Goal: Use online tool/utility: Utilize a website feature to perform a specific function

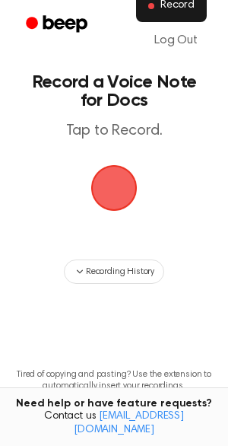
click at [188, 11] on span "Record" at bounding box center [177, 6] width 34 height 14
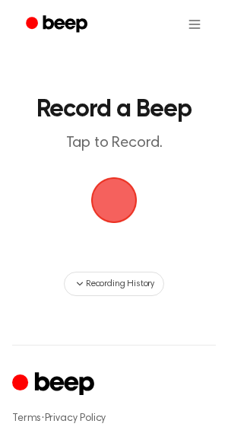
click at [126, 195] on span "button" at bounding box center [114, 200] width 52 height 52
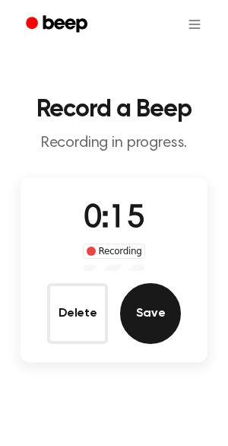
click at [155, 303] on button "Save" at bounding box center [150, 313] width 61 height 61
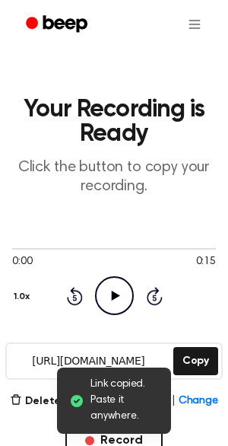
click at [113, 301] on icon "Play Audio" at bounding box center [114, 295] width 39 height 39
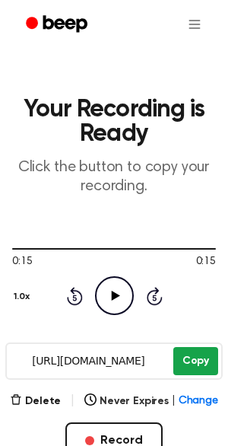
click at [197, 361] on button "Copy" at bounding box center [195, 361] width 45 height 28
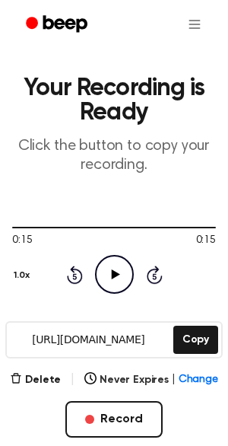
scroll to position [18, 0]
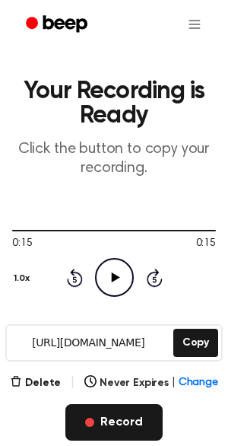
click at [123, 415] on button "Record" at bounding box center [113, 422] width 97 height 37
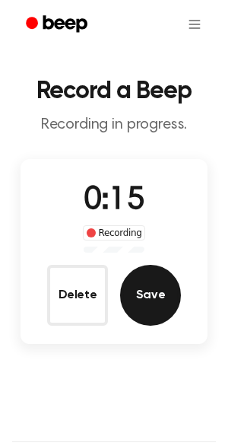
click at [159, 300] on button "Save" at bounding box center [150, 295] width 61 height 61
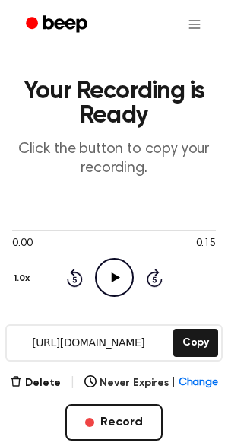
click at [109, 277] on icon "Play Audio" at bounding box center [114, 277] width 39 height 39
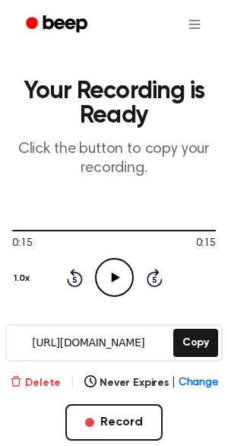
click at [44, 380] on button "Delete" at bounding box center [35, 383] width 51 height 16
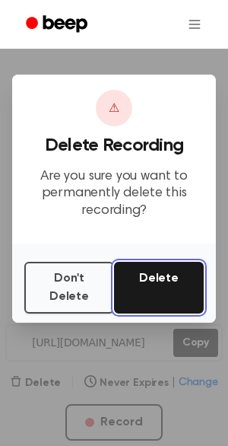
click at [138, 300] on button "Delete" at bounding box center [159, 288] width 90 height 52
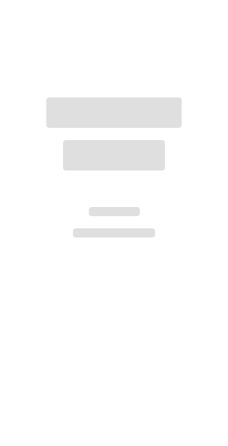
scroll to position [18, 0]
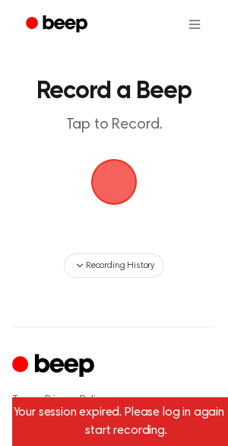
click at [122, 197] on span "button" at bounding box center [114, 182] width 82 height 82
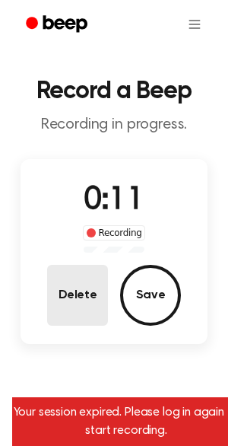
click at [81, 314] on button "Delete" at bounding box center [77, 295] width 61 height 61
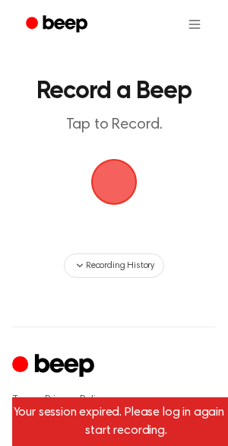
click at [119, 202] on span "button" at bounding box center [114, 182] width 46 height 46
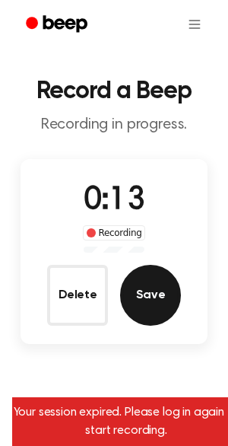
click at [148, 294] on button "Save" at bounding box center [150, 295] width 61 height 61
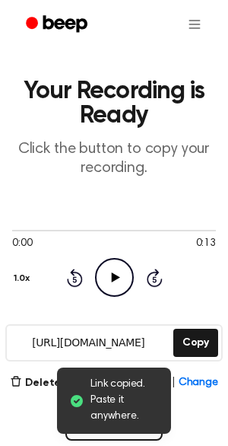
click at [111, 280] on icon at bounding box center [115, 277] width 8 height 10
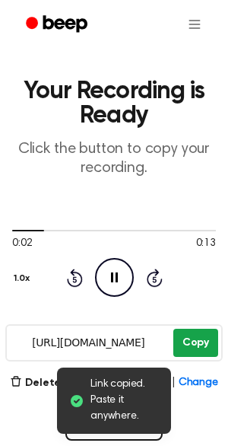
click at [195, 342] on button "Copy" at bounding box center [195, 343] width 45 height 28
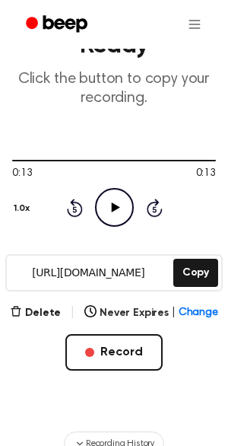
scroll to position [95, 0]
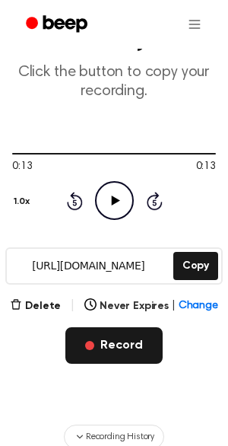
click at [118, 334] on button "Record" at bounding box center [113, 345] width 97 height 37
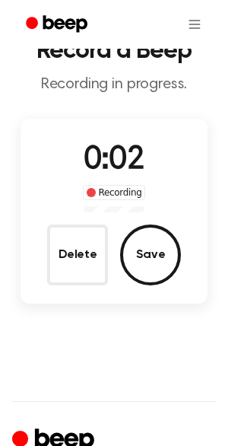
scroll to position [60, 0]
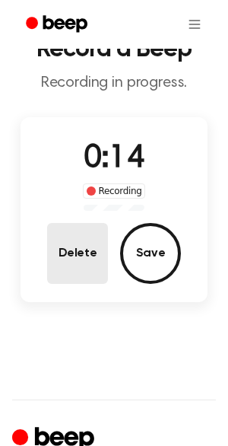
click at [63, 247] on button "Delete" at bounding box center [77, 253] width 61 height 61
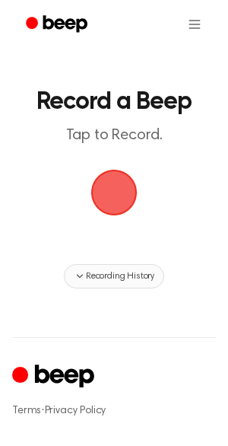
scroll to position [0, 0]
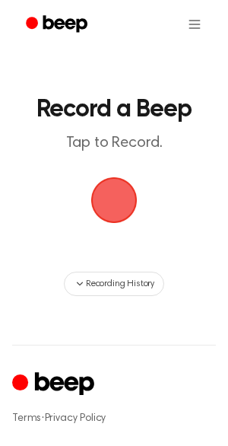
click at [145, 138] on p "Tap to Record." at bounding box center [113, 143] width 173 height 19
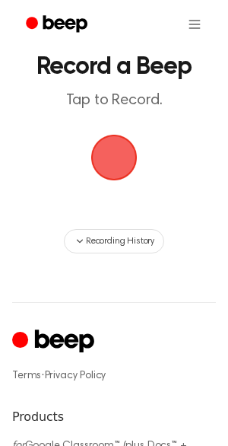
scroll to position [33, 0]
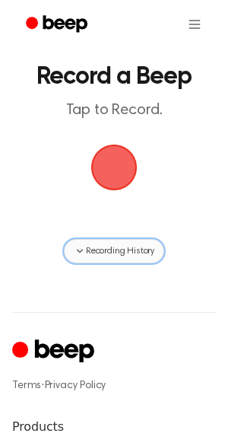
click at [103, 247] on span "Recording History" at bounding box center [120, 251] width 68 height 14
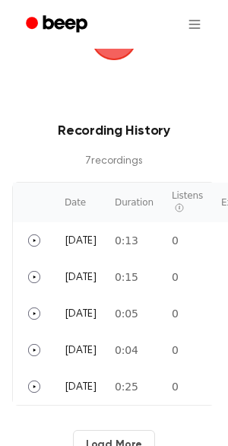
scroll to position [0, 0]
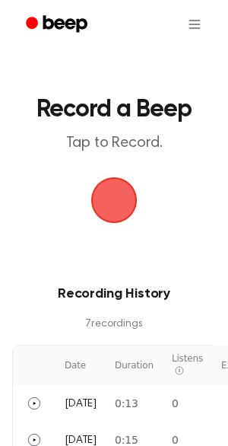
click at [57, 33] on icon "Beep" at bounding box center [58, 24] width 65 height 22
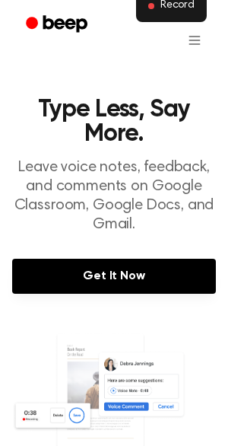
click at [179, 12] on span "Record" at bounding box center [177, 6] width 34 height 14
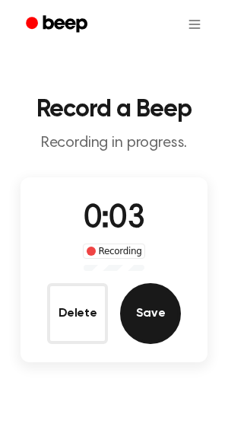
click at [142, 311] on button "Save" at bounding box center [150, 313] width 61 height 61
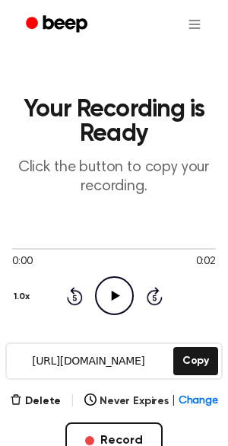
click at [96, 295] on circle at bounding box center [114, 295] width 37 height 37
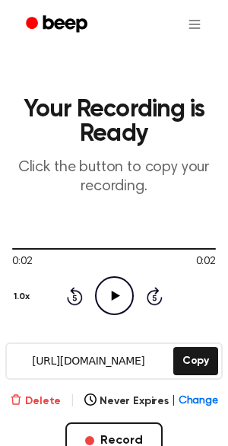
click at [48, 397] on button "Delete" at bounding box center [35, 401] width 51 height 16
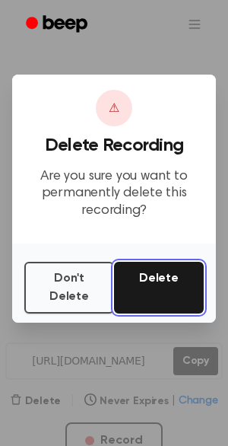
click at [156, 301] on button "Delete" at bounding box center [159, 288] width 90 height 52
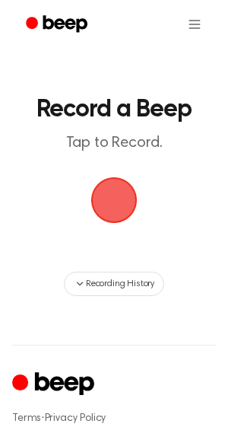
click at [63, 15] on icon "Beep" at bounding box center [58, 24] width 65 height 22
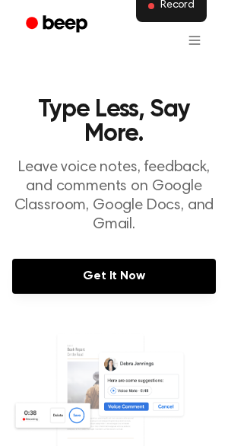
click at [171, 8] on span "Record" at bounding box center [177, 6] width 34 height 14
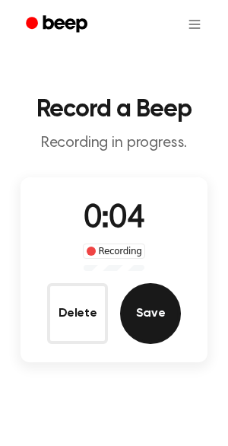
click at [139, 335] on button "Save" at bounding box center [150, 313] width 61 height 61
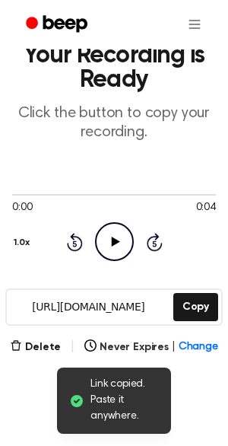
scroll to position [62, 0]
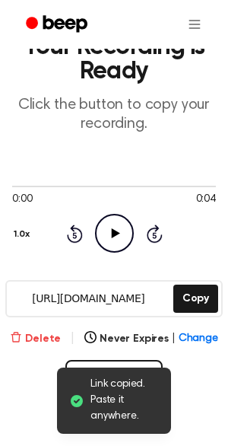
click at [39, 336] on button "Delete" at bounding box center [35, 339] width 51 height 16
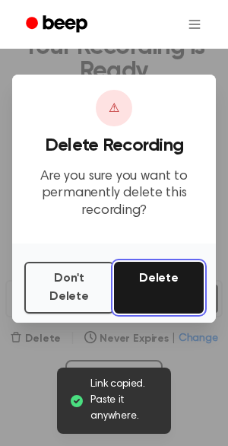
click at [144, 282] on button "Delete" at bounding box center [159, 288] width 90 height 52
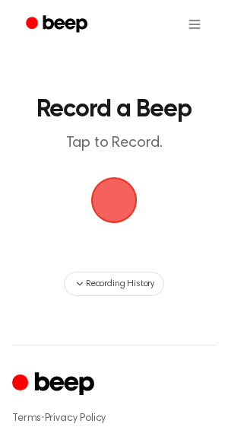
click at [58, 17] on icon "Beep" at bounding box center [58, 24] width 65 height 22
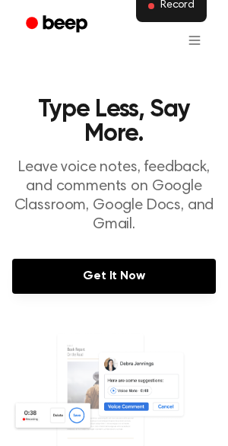
click at [174, 20] on button "Record" at bounding box center [171, 6] width 71 height 32
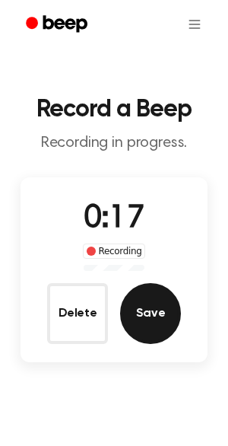
click at [143, 313] on button "Save" at bounding box center [150, 313] width 61 height 61
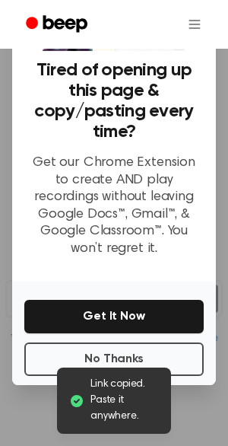
scroll to position [61, 0]
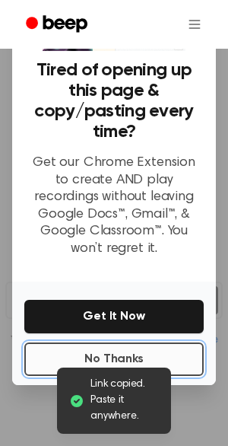
click at [113, 350] on button "No Thanks" at bounding box center [114, 358] width 180 height 33
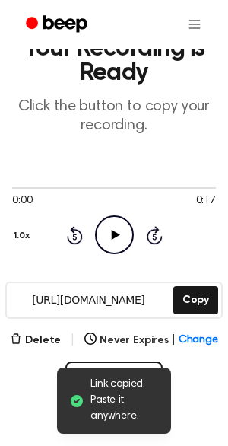
click at [121, 229] on icon "Play Audio" at bounding box center [114, 234] width 39 height 39
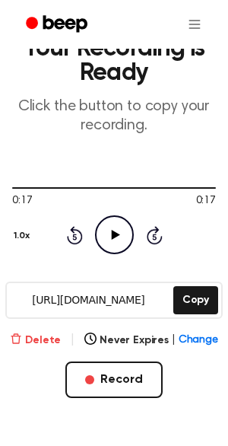
click at [49, 333] on button "Delete" at bounding box center [35, 340] width 51 height 16
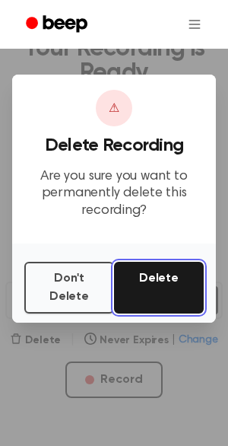
click at [156, 296] on button "Delete" at bounding box center [159, 288] width 90 height 52
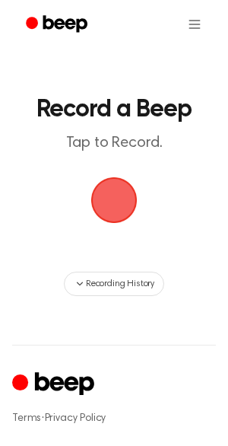
click at [87, 31] on icon "Beep" at bounding box center [58, 24] width 65 height 22
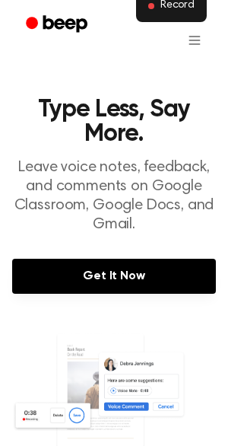
click at [167, 14] on button "Record" at bounding box center [171, 6] width 71 height 32
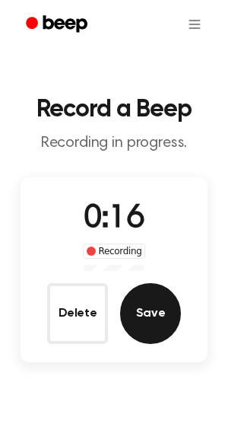
click at [164, 324] on button "Save" at bounding box center [150, 313] width 61 height 61
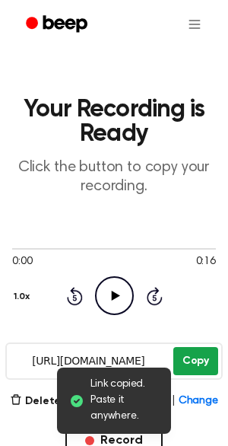
click at [207, 360] on button "Copy" at bounding box center [195, 361] width 45 height 28
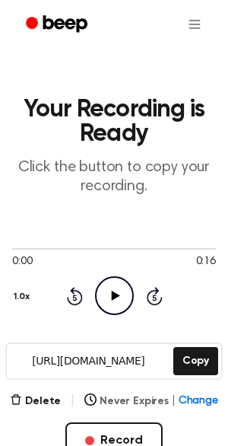
click at [184, 397] on span "Change" at bounding box center [199, 401] width 40 height 16
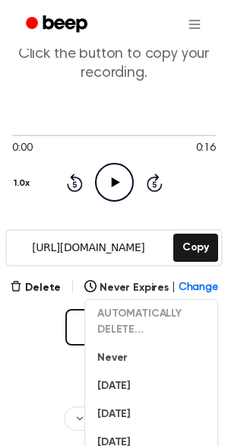
scroll to position [116, 0]
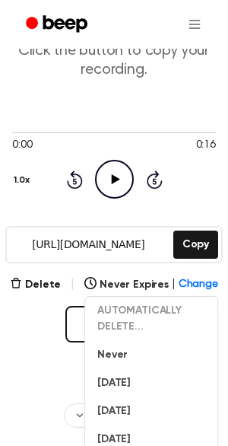
click at [25, 352] on div "Delete | Never Expires | Change AUTOMATICALLY DELETE... Never In 1 Day In 1 Wee…" at bounding box center [114, 333] width 204 height 116
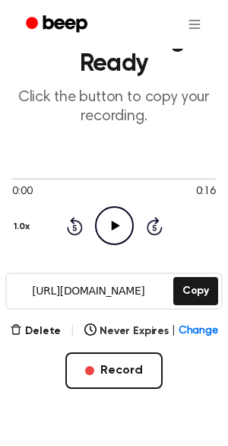
scroll to position [72, 0]
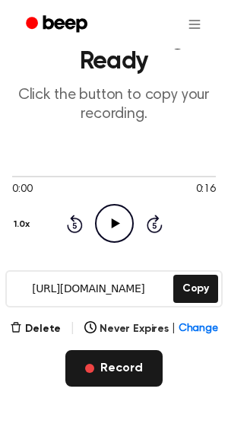
click at [110, 365] on button "Record" at bounding box center [113, 368] width 97 height 37
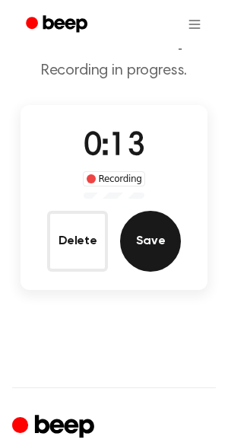
click at [171, 239] on button "Save" at bounding box center [150, 241] width 61 height 61
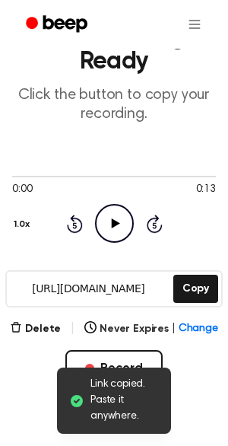
click at [110, 224] on icon "Play Audio" at bounding box center [114, 223] width 39 height 39
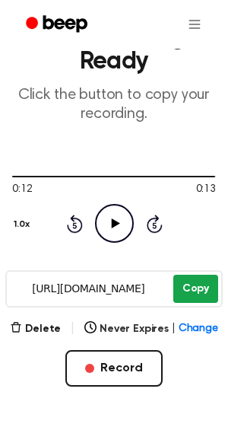
click at [195, 279] on button "Copy" at bounding box center [195, 289] width 45 height 28
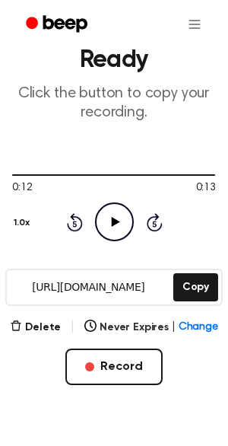
scroll to position [75, 0]
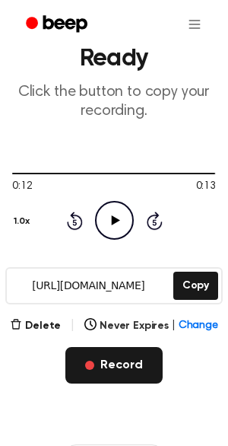
click at [101, 369] on button "Record" at bounding box center [113, 365] width 97 height 37
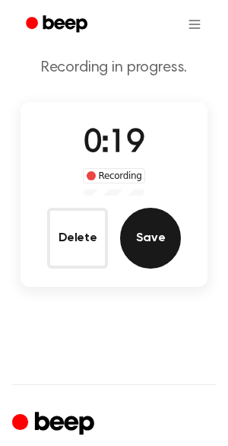
click at [167, 237] on button "Save" at bounding box center [150, 238] width 61 height 61
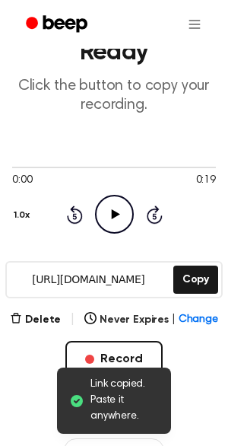
scroll to position [84, 0]
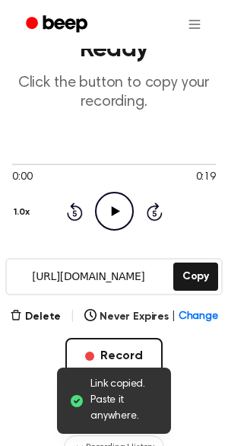
click at [122, 215] on icon "Play Audio" at bounding box center [114, 211] width 39 height 39
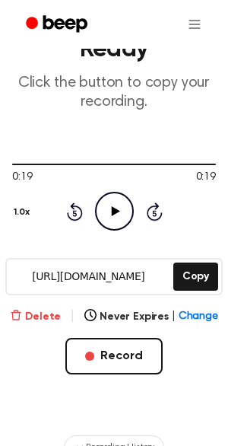
click at [50, 317] on button "Delete" at bounding box center [35, 317] width 51 height 16
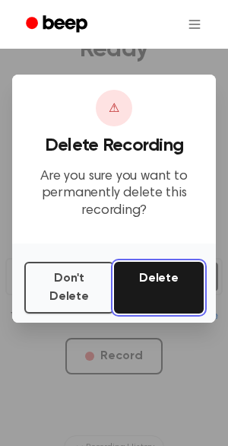
click at [142, 285] on button "Delete" at bounding box center [159, 288] width 90 height 52
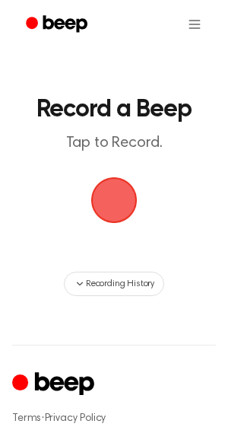
click at [113, 208] on span "button" at bounding box center [114, 200] width 43 height 43
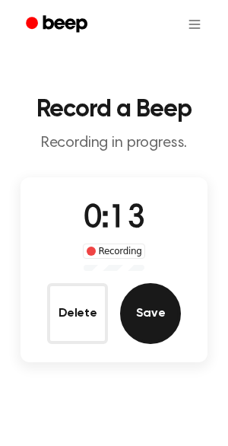
click at [153, 320] on button "Save" at bounding box center [150, 313] width 61 height 61
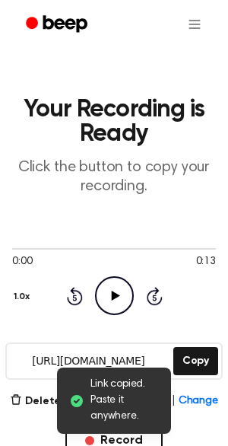
click at [119, 313] on circle at bounding box center [114, 295] width 37 height 37
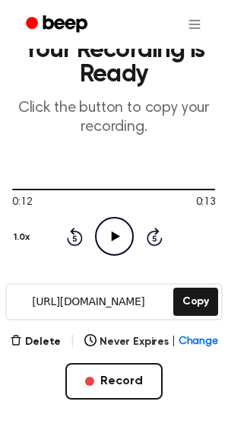
scroll to position [66, 0]
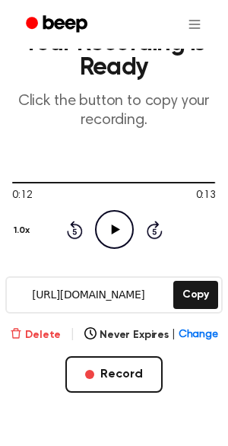
click at [40, 329] on button "Delete" at bounding box center [35, 335] width 51 height 16
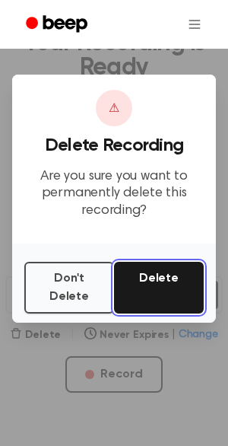
click at [163, 276] on button "Delete" at bounding box center [159, 288] width 90 height 52
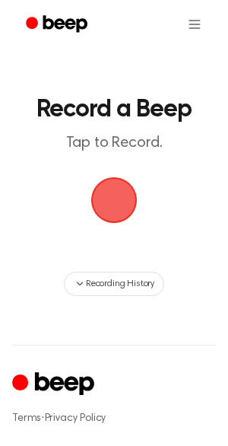
click at [118, 202] on span "button" at bounding box center [113, 199] width 59 height 59
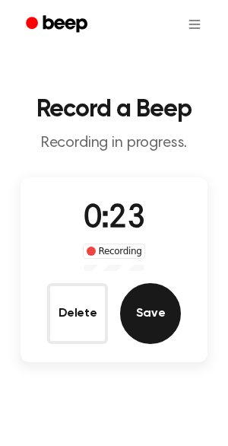
click at [158, 289] on button "Save" at bounding box center [150, 313] width 61 height 61
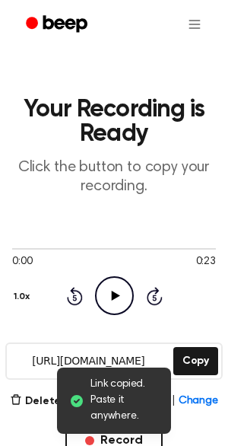
click at [108, 301] on icon "Play Audio" at bounding box center [114, 295] width 39 height 39
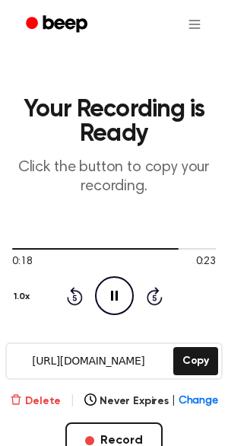
click at [48, 402] on button "Delete" at bounding box center [35, 401] width 51 height 16
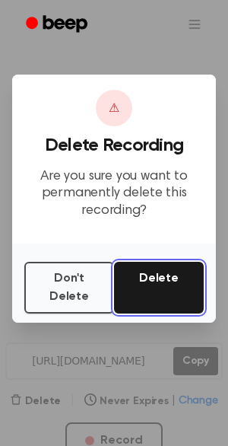
click at [164, 291] on button "Delete" at bounding box center [159, 288] width 90 height 52
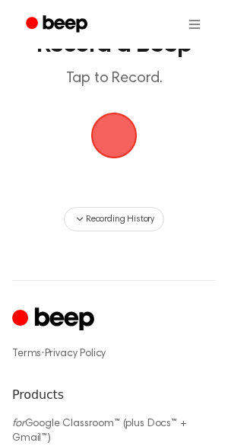
scroll to position [81, 0]
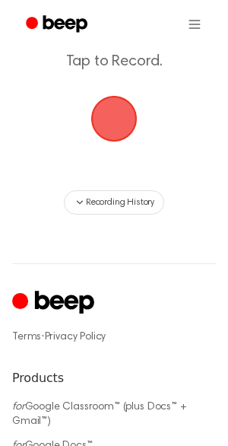
click at [116, 122] on span "button" at bounding box center [114, 118] width 73 height 73
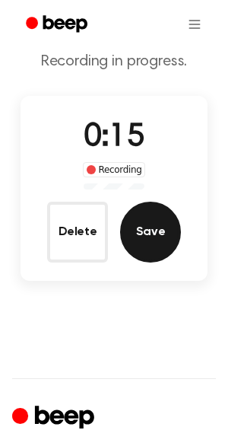
click at [148, 237] on button "Save" at bounding box center [150, 232] width 61 height 61
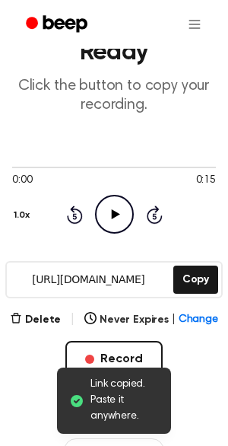
click at [125, 215] on icon "Play Audio" at bounding box center [114, 214] width 39 height 39
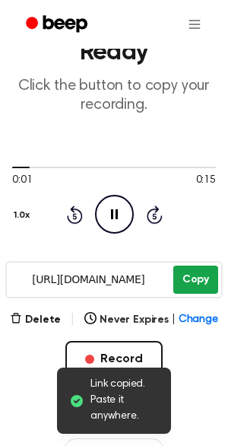
click at [208, 281] on button "Copy" at bounding box center [195, 279] width 45 height 28
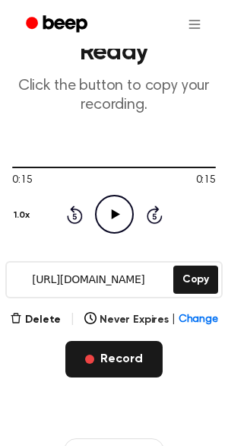
click at [118, 344] on button "Record" at bounding box center [113, 359] width 97 height 37
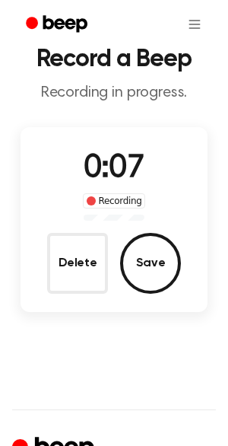
scroll to position [52, 0]
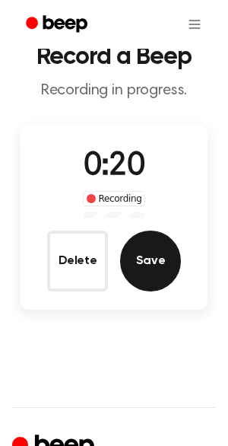
click at [142, 243] on button "Save" at bounding box center [150, 260] width 61 height 61
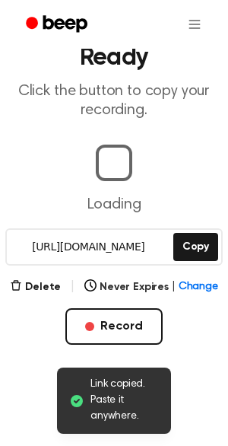
scroll to position [78, 0]
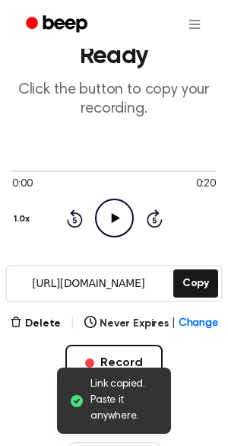
click at [124, 208] on icon "Play Audio" at bounding box center [114, 218] width 39 height 39
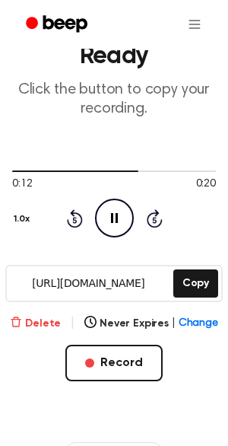
click at [43, 322] on button "Delete" at bounding box center [35, 324] width 51 height 16
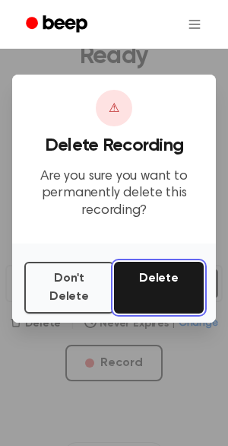
click at [160, 288] on button "Delete" at bounding box center [159, 288] width 90 height 52
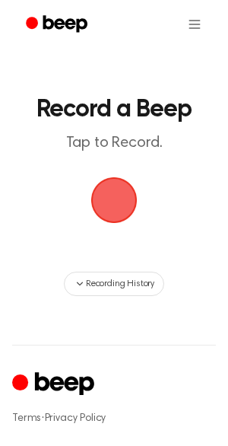
scroll to position [78, 0]
